Goal: Information Seeking & Learning: Learn about a topic

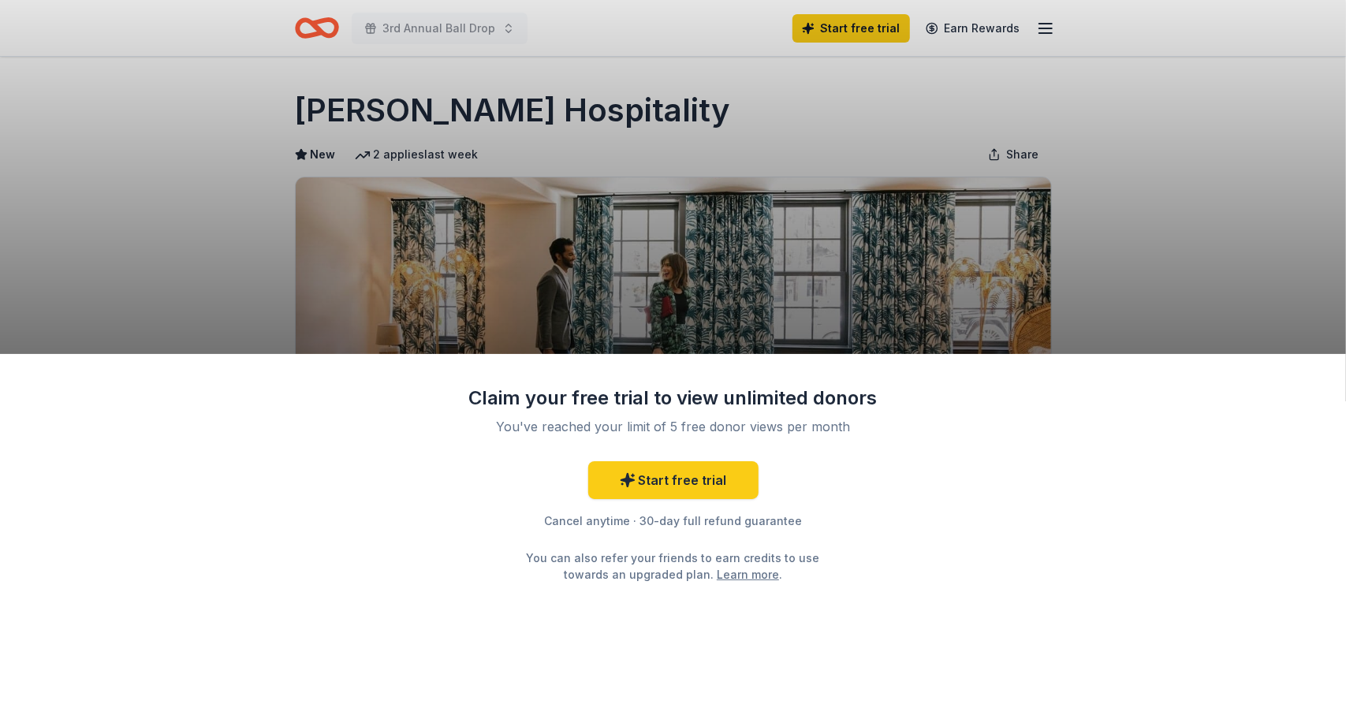
click at [1167, 225] on div "Claim your free trial to view unlimited donors You've reached your limit of 5 f…" at bounding box center [673, 354] width 1346 height 708
click at [1244, 68] on div "Claim your free trial to view unlimited donors You've reached your limit of 5 f…" at bounding box center [673, 354] width 1346 height 708
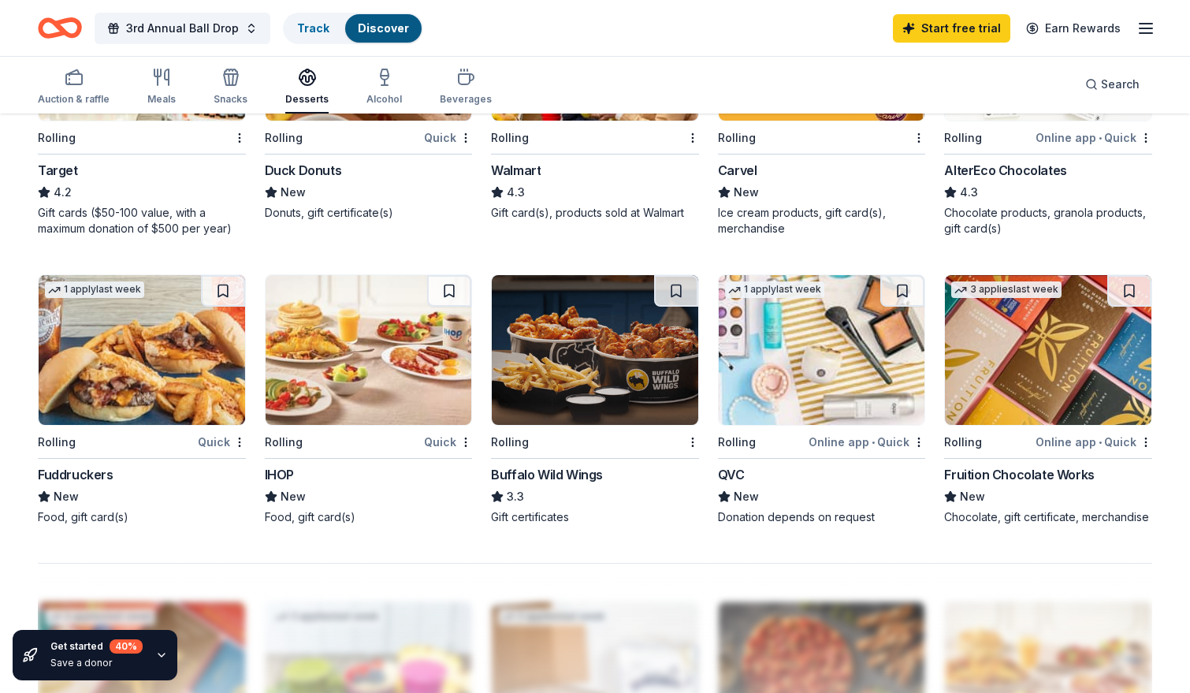
scroll to position [930, 0]
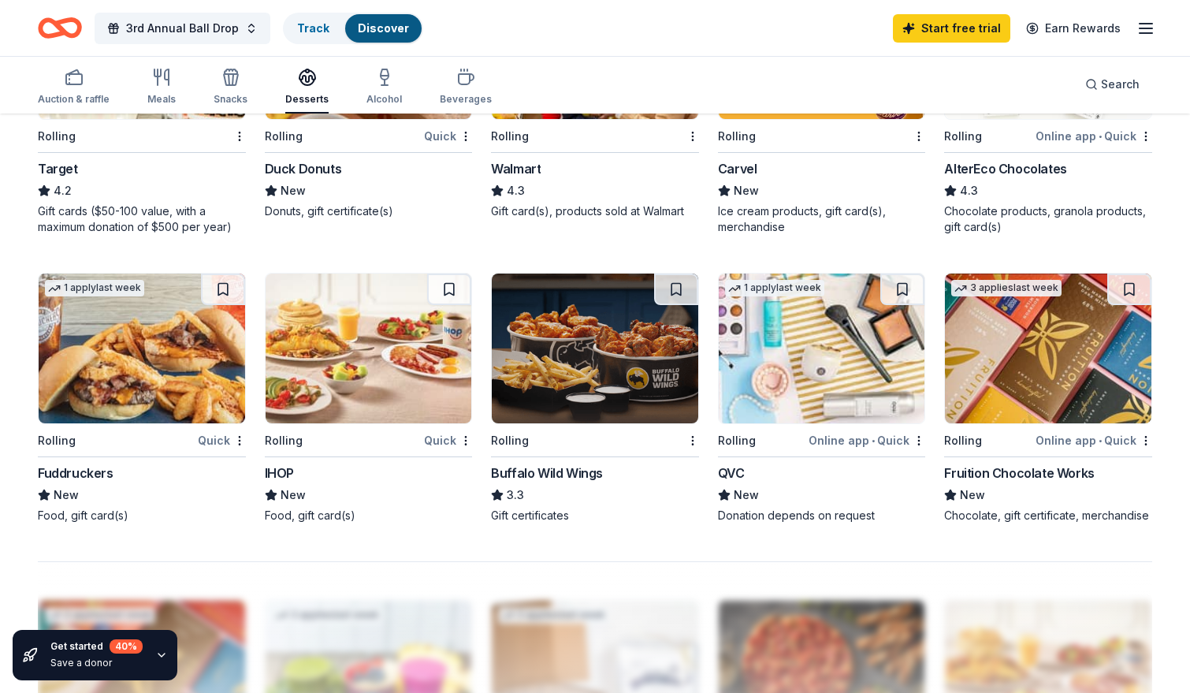
click at [554, 345] on img at bounding box center [595, 349] width 207 height 150
